Goal: Navigation & Orientation: Find specific page/section

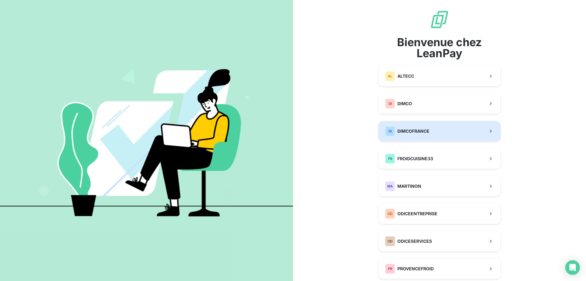
click at [425, 135] on div "DI DIMCOFRANCE" at bounding box center [407, 131] width 44 height 10
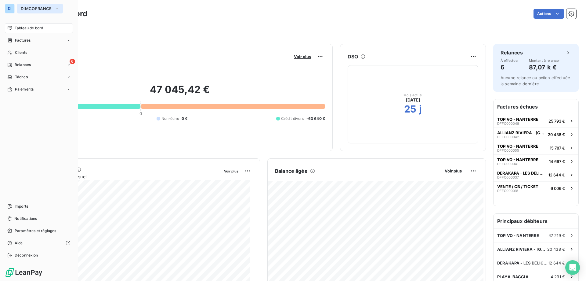
click at [31, 6] on button "DIMCOFRANCE" at bounding box center [40, 9] width 46 height 10
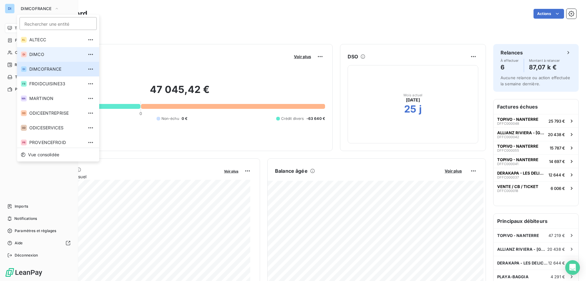
click at [37, 56] on span "DIMCO" at bounding box center [56, 54] width 54 height 6
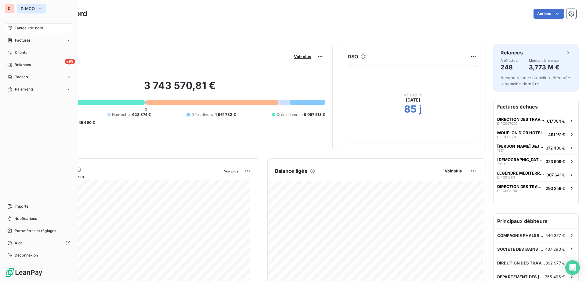
click at [30, 6] on button "DIMCO" at bounding box center [31, 9] width 29 height 10
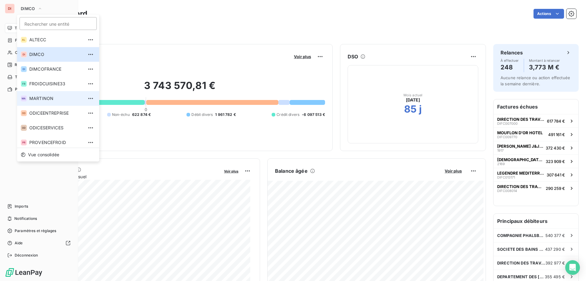
click at [38, 97] on span "MARTINON" at bounding box center [56, 98] width 54 height 6
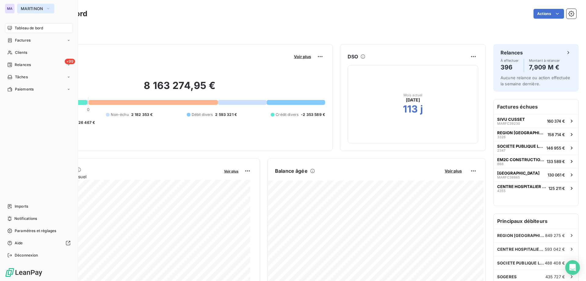
click at [42, 7] on span "MARTINON" at bounding box center [32, 8] width 23 height 5
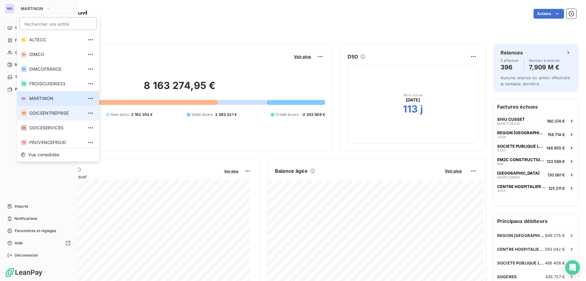
click at [46, 118] on li "OD ODICEENTREPRISE" at bounding box center [58, 113] width 82 height 15
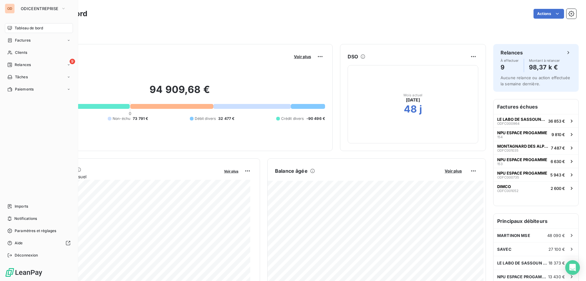
click at [26, 29] on span "Tableau de bord" at bounding box center [29, 27] width 28 height 5
click at [42, 10] on span "ODICEENTREPRISE" at bounding box center [40, 8] width 38 height 5
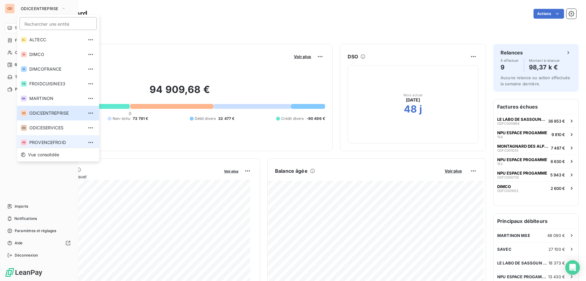
click at [49, 138] on li "PR PROVENCEFROID" at bounding box center [58, 142] width 82 height 15
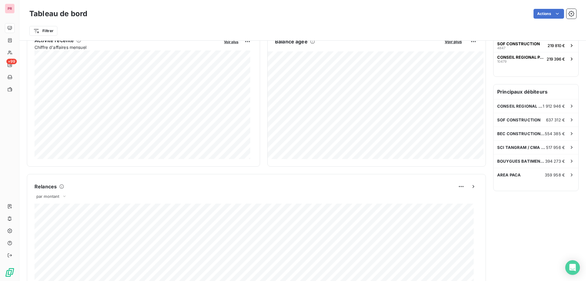
scroll to position [122, 0]
